Goal: Feedback & Contribution: Contribute content

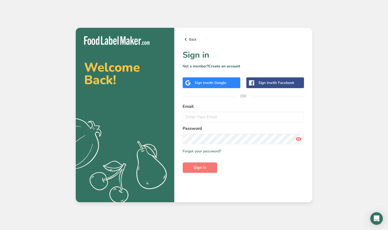
click at [187, 137] on form "Email Password Remember me Forgot your password? Sign in" at bounding box center [243, 137] width 121 height 69
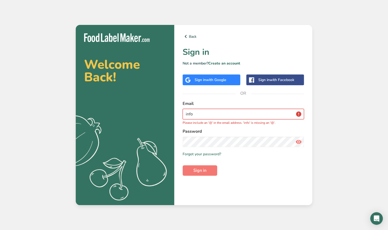
paste input "@"
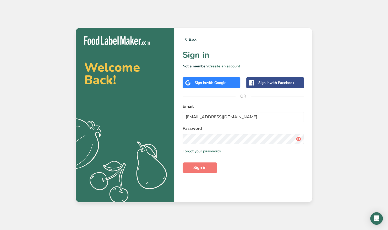
click at [299, 143] on icon at bounding box center [299, 138] width 6 height 9
click at [209, 166] on button "Sign in" at bounding box center [200, 167] width 35 height 10
click at [210, 116] on input "[EMAIL_ADDRESS][DOMAIN_NAME]" at bounding box center [243, 117] width 121 height 10
type input "[EMAIL_ADDRESS][DOMAIN_NAME]"
click at [210, 164] on button "Sign in" at bounding box center [200, 167] width 35 height 10
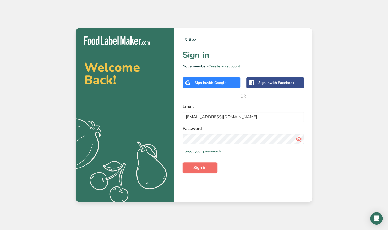
click at [210, 168] on button "Sign in" at bounding box center [200, 167] width 35 height 10
click at [209, 119] on input "[EMAIL_ADDRESS][DOMAIN_NAME]" at bounding box center [243, 117] width 121 height 10
click at [232, 119] on input "[EMAIL_ADDRESS][DOMAIN_NAME]" at bounding box center [243, 117] width 121 height 10
click at [197, 172] on button "Sign in" at bounding box center [200, 167] width 35 height 10
click at [201, 166] on span "Sign in" at bounding box center [199, 167] width 13 height 6
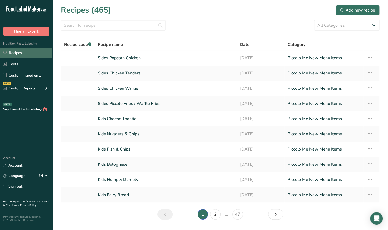
click at [18, 55] on link "Recipes" at bounding box center [26, 53] width 52 height 10
click at [8, 50] on link "Recipes" at bounding box center [26, 53] width 52 height 10
click at [14, 55] on link "Recipes" at bounding box center [26, 53] width 52 height 10
click at [17, 52] on link "Recipes" at bounding box center [26, 53] width 52 height 10
click at [354, 27] on select "All Categories [GEOGRAPHIC_DATA] Baked Goods [GEOGRAPHIC_DATA] Confectionery Co…" at bounding box center [347, 25] width 66 height 10
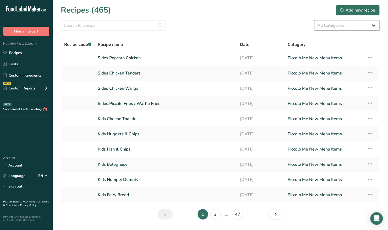
select select "1695"
click at [314, 20] on select "All Categories [GEOGRAPHIC_DATA] Baked Goods [GEOGRAPHIC_DATA] Confectionery Co…" at bounding box center [347, 25] width 66 height 10
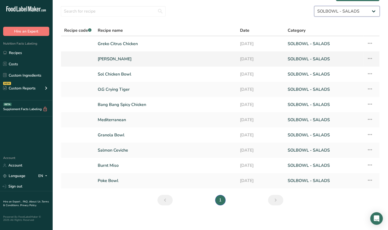
scroll to position [14, 0]
click at [109, 179] on link "Poke Bowl" at bounding box center [166, 180] width 136 height 11
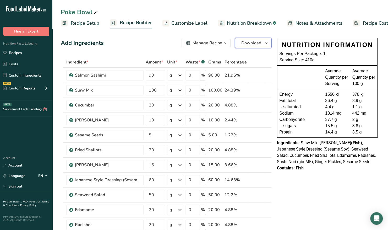
click at [264, 39] on button "Download" at bounding box center [253, 43] width 37 height 10
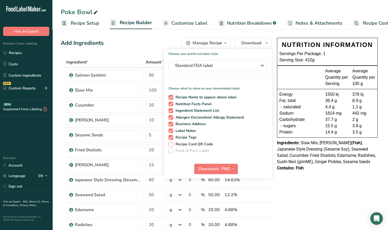
click at [174, 145] on span "Recipe Card QR Code" at bounding box center [193, 144] width 40 height 5
click at [172, 145] on input "Recipe Card QR Code" at bounding box center [170, 143] width 3 height 3
checkbox input "true"
click at [173, 97] on span at bounding box center [171, 97] width 5 height 5
click at [172, 97] on input "Recipe Name to appear above label" at bounding box center [170, 96] width 3 height 3
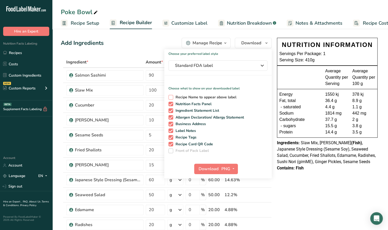
click at [171, 97] on span at bounding box center [171, 97] width 5 height 5
click at [171, 97] on input "Recipe Name to appear above label" at bounding box center [170, 96] width 3 height 3
checkbox input "true"
click at [171, 102] on span at bounding box center [171, 104] width 5 height 5
click at [171, 102] on input "Nutrition Facts Panel" at bounding box center [170, 103] width 3 height 3
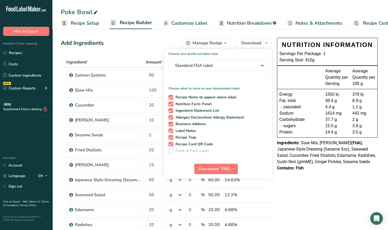
checkbox input "false"
click at [171, 107] on div "Recipe Name to appear above label Nutrition Facts Panel Ingredient Statement Li…" at bounding box center [217, 123] width 107 height 60
click at [172, 117] on span at bounding box center [171, 117] width 5 height 5
click at [172, 117] on input "Allergen Declaration/ Allergy Statement" at bounding box center [170, 117] width 3 height 3
checkbox input "false"
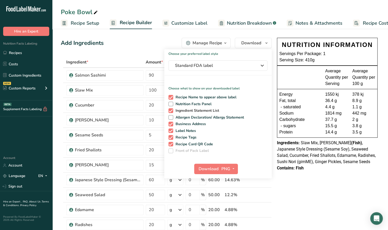
click at [171, 110] on span at bounding box center [171, 110] width 5 height 5
click at [171, 110] on input "Ingredient Statement List" at bounding box center [170, 110] width 3 height 3
checkbox input "false"
click at [171, 117] on span at bounding box center [171, 117] width 5 height 5
click at [171, 117] on input "Allergen Declaration/ Allergy Statement" at bounding box center [170, 117] width 3 height 3
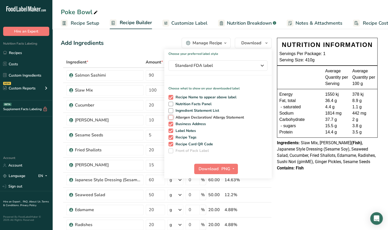
checkbox input "true"
click at [171, 123] on span at bounding box center [171, 124] width 5 height 5
click at [171, 123] on input "Business Address" at bounding box center [170, 123] width 3 height 3
checkbox input "false"
click at [172, 130] on span at bounding box center [171, 130] width 5 height 5
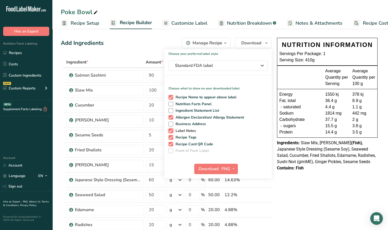
click at [172, 130] on input "Label Notes" at bounding box center [170, 130] width 3 height 3
checkbox input "false"
click at [173, 137] on span "Recipe Tags" at bounding box center [185, 137] width 24 height 5
click at [172, 137] on input "Recipe Tags" at bounding box center [170, 137] width 3 height 3
checkbox input "false"
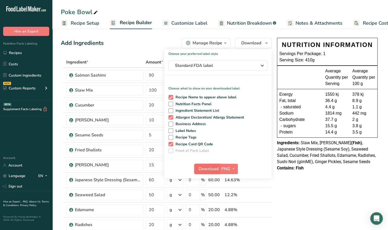
click at [205, 170] on span "Download" at bounding box center [209, 169] width 20 height 6
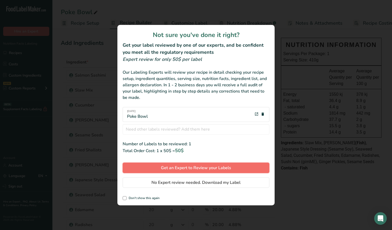
click at [198, 168] on span "Get an Expert to Review your Labels" at bounding box center [196, 168] width 70 height 6
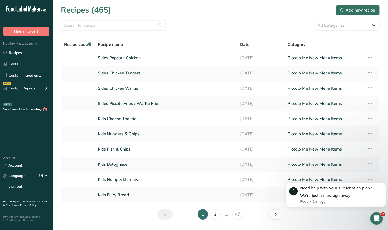
scroll to position [14, 0]
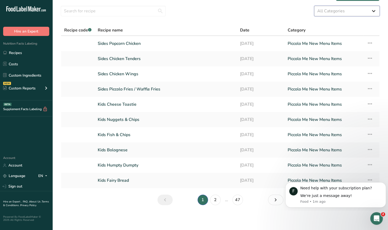
click at [373, 9] on select "All Categories [GEOGRAPHIC_DATA] Baked Goods [GEOGRAPHIC_DATA] Confectionery Co…" at bounding box center [347, 11] width 66 height 10
click at [314, 6] on select "All Categories [GEOGRAPHIC_DATA] Baked Goods [GEOGRAPHIC_DATA] Confectionery Co…" at bounding box center [347, 11] width 66 height 10
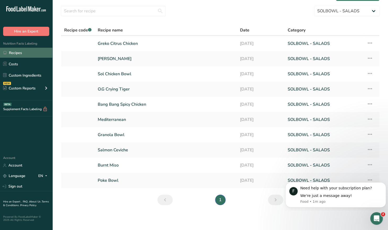
click at [16, 53] on link "Recipes" at bounding box center [26, 53] width 52 height 10
click at [109, 11] on input "text" at bounding box center [113, 11] width 105 height 10
click at [371, 9] on select "All Categories [GEOGRAPHIC_DATA] Baked Goods [GEOGRAPHIC_DATA] Confectionery Co…" at bounding box center [347, 11] width 66 height 10
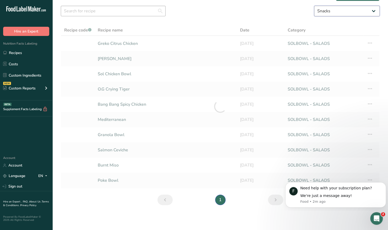
select select "220"
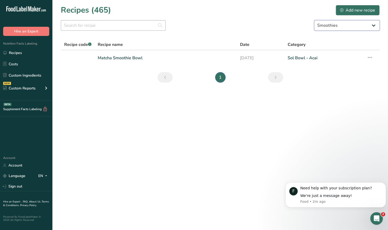
scroll to position [0, 0]
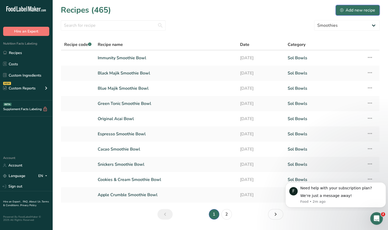
click at [352, 9] on div "Add new recipe" at bounding box center [357, 10] width 35 height 6
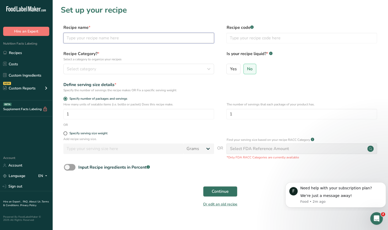
click at [181, 40] on input "text" at bounding box center [138, 38] width 151 height 10
type input "MANGO [PERSON_NAME] SMOOTHIE BOWL"
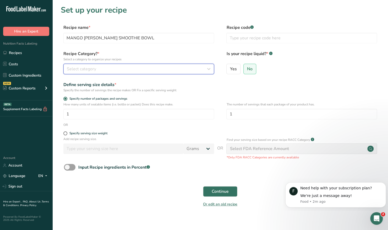
click at [112, 68] on div "Select category" at bounding box center [137, 69] width 141 height 6
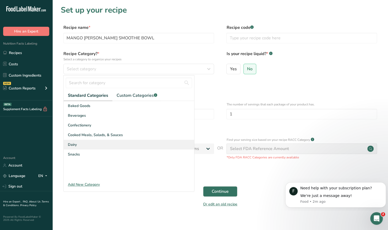
click at [81, 144] on div "Dairy" at bounding box center [129, 145] width 131 height 10
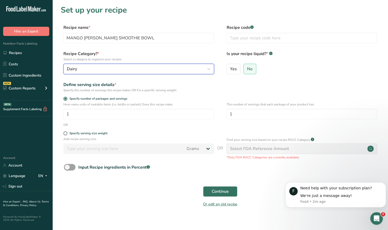
click at [91, 68] on div "Dairy" at bounding box center [137, 69] width 141 height 6
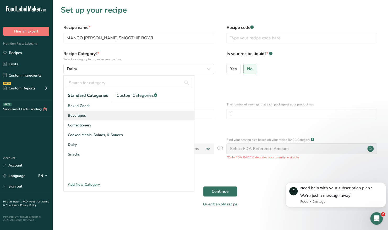
click at [107, 116] on div "Beverages" at bounding box center [129, 116] width 131 height 10
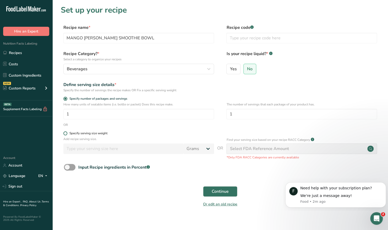
click at [64, 134] on span at bounding box center [65, 133] width 4 height 4
click at [64, 134] on input "Specify serving size weight" at bounding box center [64, 133] width 3 height 3
radio input "true"
radio input "false"
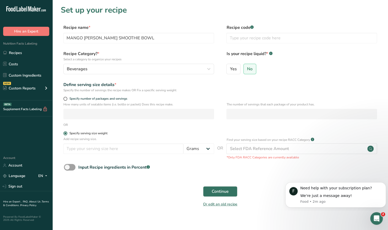
click at [64, 134] on span at bounding box center [65, 133] width 4 height 4
click at [64, 134] on input "Specify serving size weight" at bounding box center [64, 133] width 3 height 3
click at [69, 134] on span "Specify serving size weight" at bounding box center [87, 133] width 40 height 4
click at [67, 134] on input "Specify serving size weight" at bounding box center [64, 133] width 3 height 3
click at [234, 66] on label "Yes" at bounding box center [234, 69] width 14 height 10
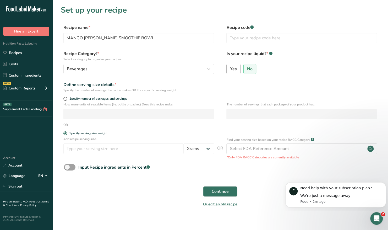
click at [230, 67] on input "Yes" at bounding box center [228, 68] width 3 height 3
radio input "true"
radio input "false"
select select "22"
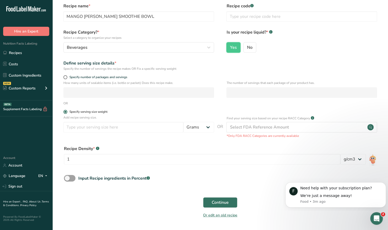
scroll to position [38, 0]
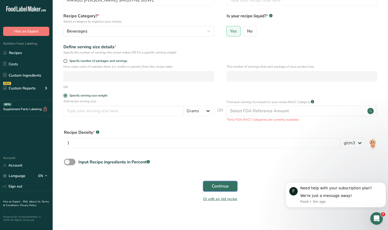
click at [227, 183] on span "Continue" at bounding box center [220, 186] width 17 height 6
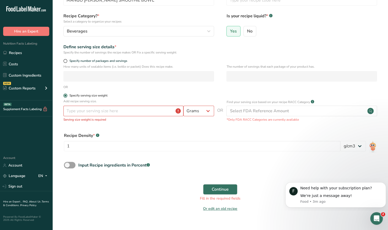
click at [66, 95] on span at bounding box center [65, 96] width 4 height 4
click at [66, 95] on input "Specify serving size weight" at bounding box center [64, 95] width 3 height 3
click at [66, 95] on span at bounding box center [65, 96] width 4 height 4
click at [66, 95] on input "Specify serving size weight" at bounding box center [64, 95] width 3 height 3
click at [66, 95] on span at bounding box center [65, 96] width 4 height 4
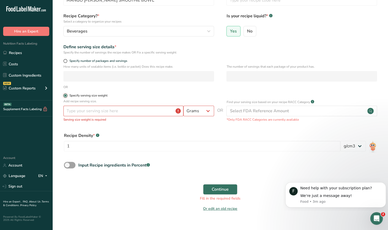
click at [66, 95] on input "Specify serving size weight" at bounding box center [64, 95] width 3 height 3
click at [66, 95] on span at bounding box center [65, 96] width 4 height 4
click at [66, 95] on input "Specify serving size weight" at bounding box center [64, 95] width 3 height 3
click at [66, 95] on span at bounding box center [65, 96] width 4 height 4
click at [66, 95] on input "Specify serving size weight" at bounding box center [64, 95] width 3 height 3
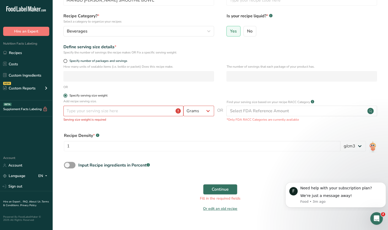
click at [66, 95] on span at bounding box center [65, 96] width 4 height 4
click at [66, 95] on input "Specify serving size weight" at bounding box center [64, 95] width 3 height 3
click at [210, 110] on select "Grams kg mg mcg lb oz l mL fl oz tbsp tsp cup qt gallon" at bounding box center [199, 111] width 31 height 10
click at [65, 60] on span at bounding box center [65, 61] width 4 height 4
click at [65, 60] on input "Specify number of packages and servings" at bounding box center [64, 60] width 3 height 3
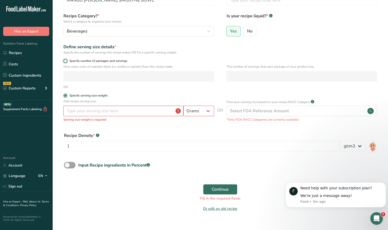
radio input "true"
radio input "false"
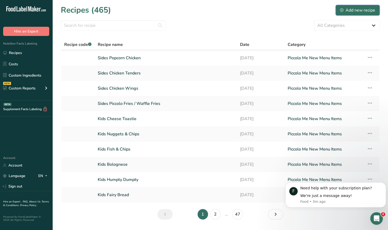
click at [340, 12] on div "Add new recipe" at bounding box center [357, 10] width 35 height 6
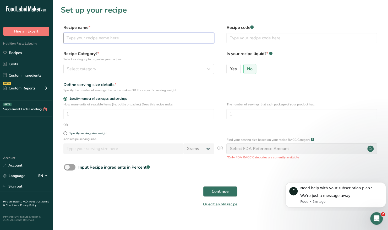
click at [101, 38] on input "text" at bounding box center [138, 38] width 151 height 10
type input "MANGO [PERSON_NAME] SMOOTHIE BOWL"
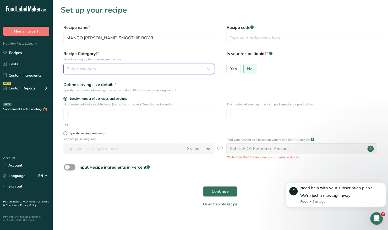
click at [127, 70] on div "Select category" at bounding box center [137, 69] width 141 height 6
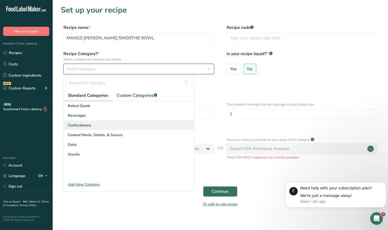
scroll to position [5, 0]
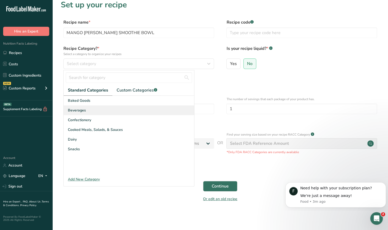
click at [83, 111] on span "Beverages" at bounding box center [77, 110] width 18 height 6
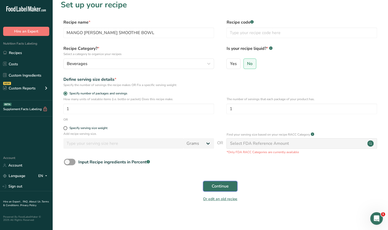
click at [233, 186] on button "Continue" at bounding box center [220, 186] width 34 height 10
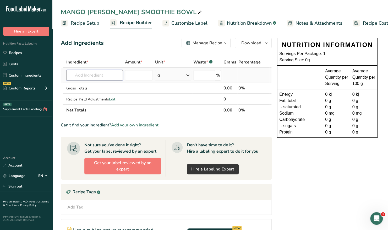
click at [85, 74] on input "text" at bounding box center [94, 75] width 57 height 10
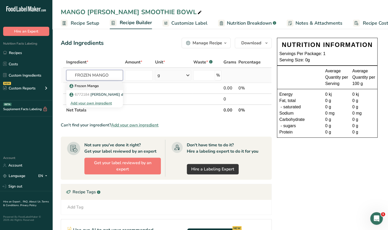
type input "FROZEN MANGO"
click at [93, 86] on p "Frozen Mango" at bounding box center [85, 86] width 28 height 6
type input "Frozen Mango"
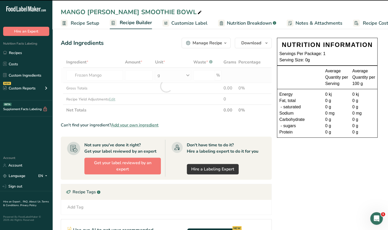
type input "0"
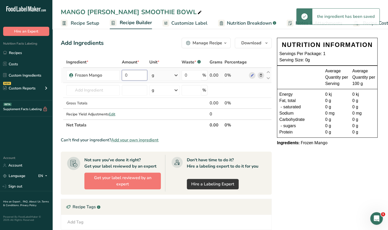
click at [137, 76] on input "0" at bounding box center [134, 75] width 25 height 10
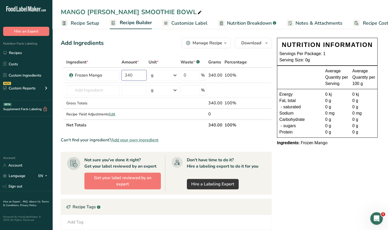
type input "340"
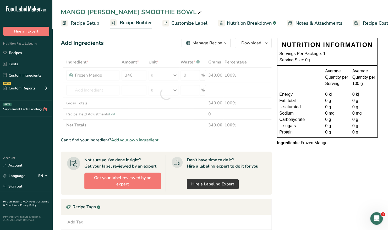
click at [164, 61] on div "Ingredient * Amount * Unit * Waste * .a-a{fill:#347362;}.b-a{fill:#fff;} Grams …" at bounding box center [166, 94] width 211 height 74
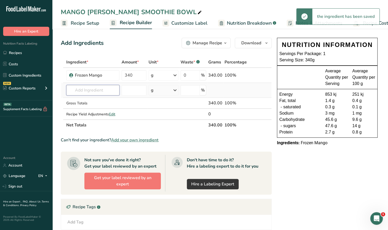
click at [109, 92] on input "text" at bounding box center [92, 90] width 53 height 10
click at [95, 90] on input "text" at bounding box center [92, 90] width 53 height 10
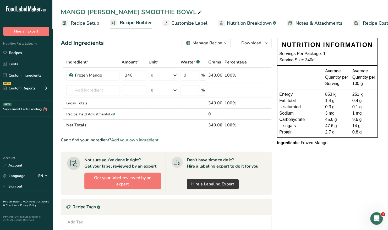
drag, startPoint x: 119, startPoint y: 42, endPoint x: 49, endPoint y: -19, distance: 92.9
click at [49, 0] on html ".a-20{fill:#fff;} Hire an Expert Nutrition Facts Labeling Recipes Costs Custom …" at bounding box center [194, 168] width 388 height 336
click at [98, 89] on input "text" at bounding box center [92, 90] width 53 height 10
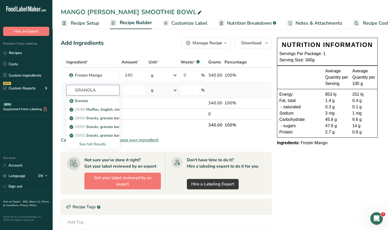
type input "GRANOLA"
click at [102, 141] on div "See full Results" at bounding box center [93, 144] width 45 height 6
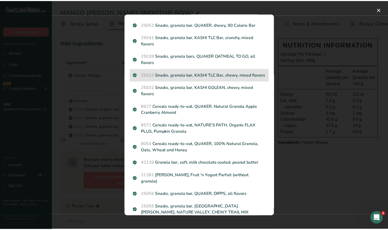
scroll to position [75, 0]
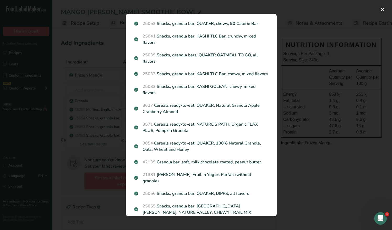
click at [314, 201] on div "Search results modal" at bounding box center [196, 115] width 392 height 230
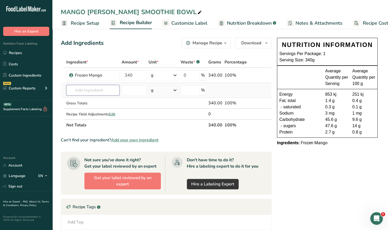
click at [90, 90] on input "text" at bounding box center [92, 90] width 53 height 10
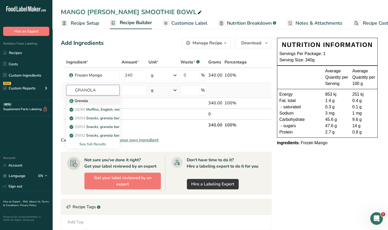
type input "GRANOLA"
click at [80, 101] on p "Granola" at bounding box center [80, 101] width 18 height 6
type input "Granola"
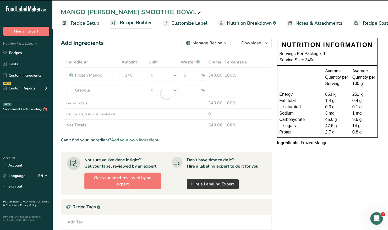
type input "0"
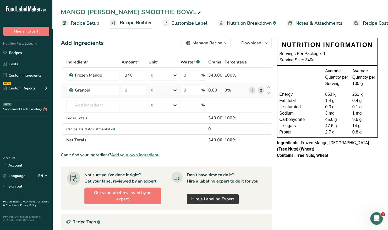
click at [176, 91] on icon at bounding box center [175, 89] width 6 height 9
click at [130, 91] on input "0" at bounding box center [134, 90] width 25 height 10
